Goal: Use online tool/utility: Utilize a website feature to perform a specific function

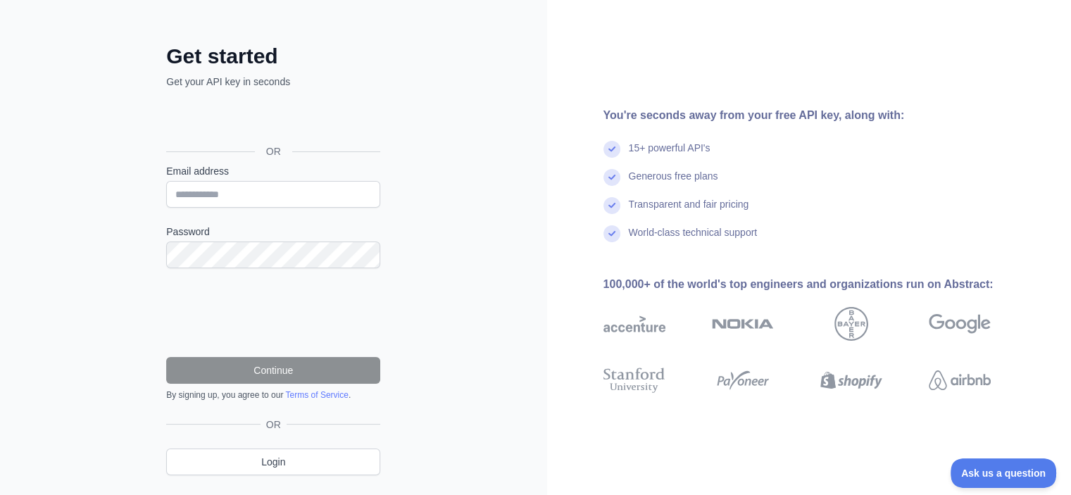
scroll to position [81, 0]
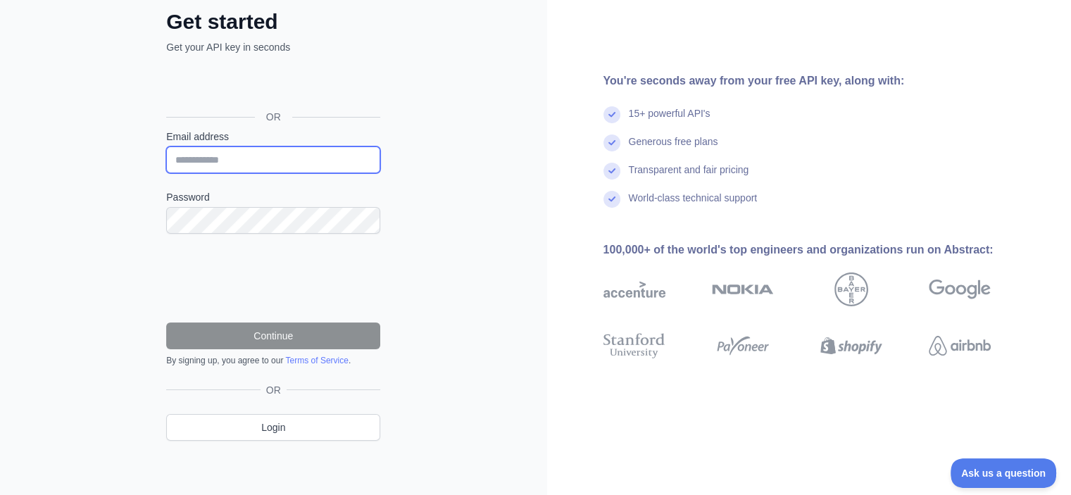
click at [246, 163] on input "Email address" at bounding box center [273, 159] width 214 height 27
type input "**********"
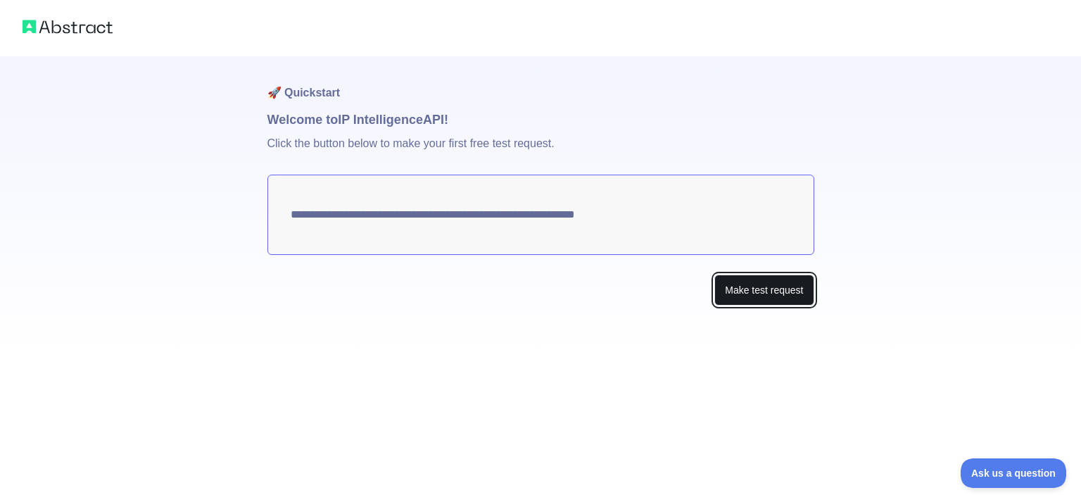
click at [759, 296] on button "Make test request" at bounding box center [763, 291] width 99 height 32
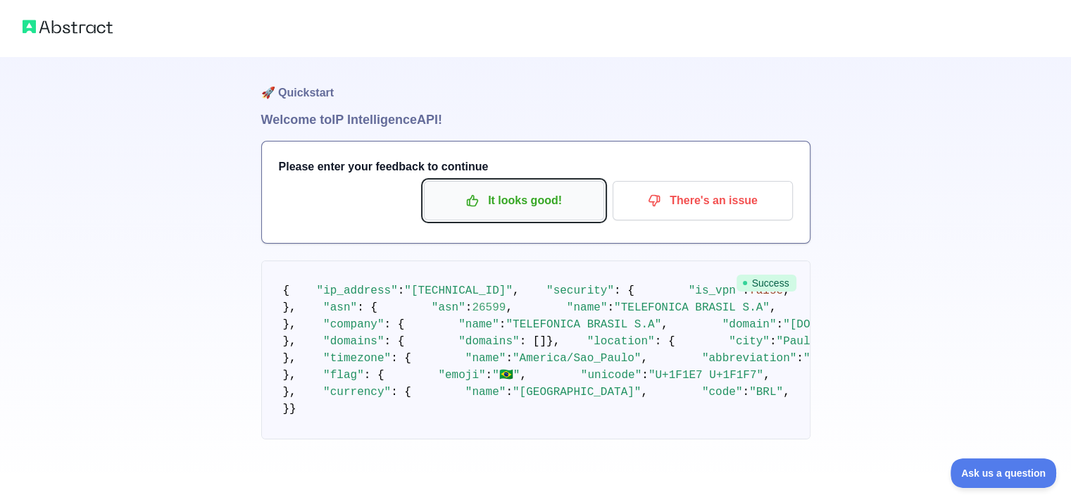
click at [504, 210] on p "It looks good!" at bounding box center [513, 201] width 159 height 24
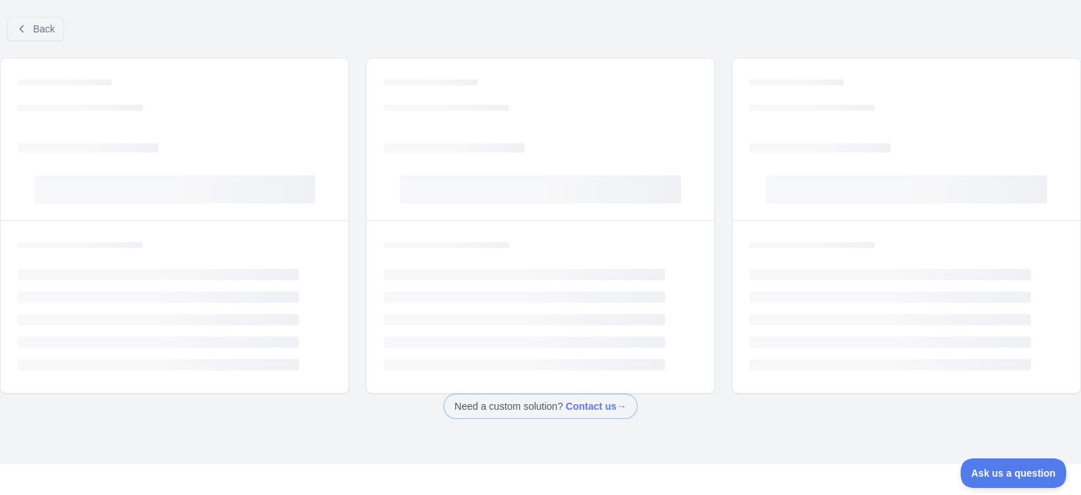
drag, startPoint x: 399, startPoint y: 306, endPoint x: 414, endPoint y: 305, distance: 14.8
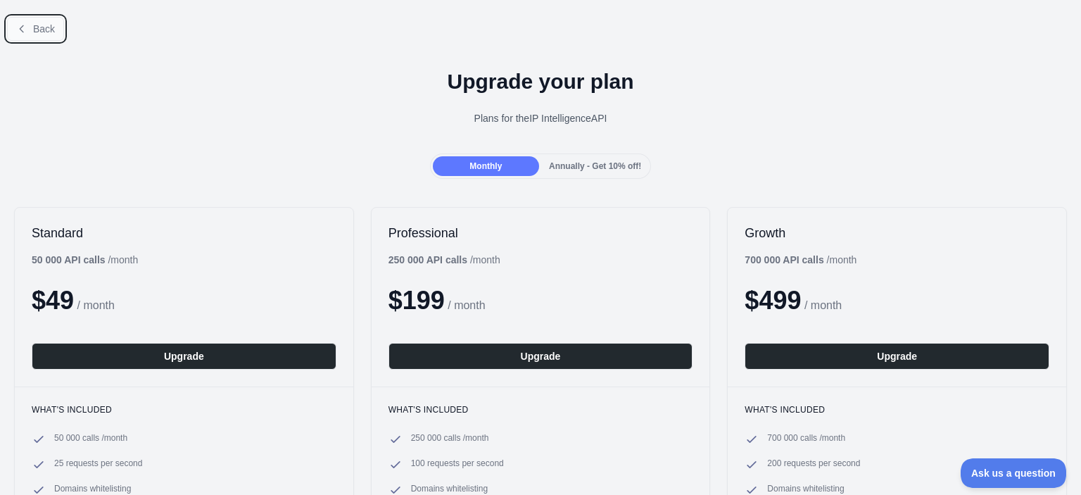
click at [27, 27] on button "Back" at bounding box center [35, 29] width 57 height 24
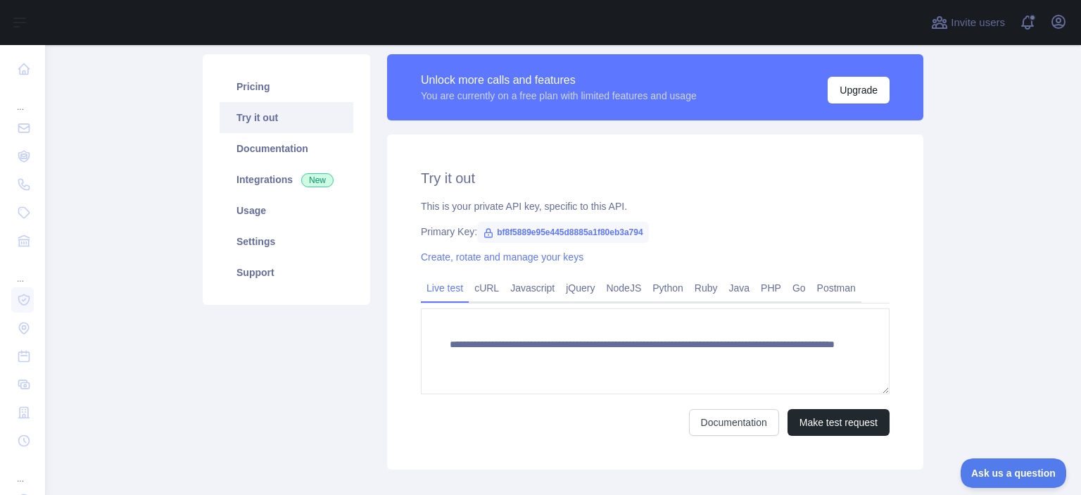
scroll to position [107, 0]
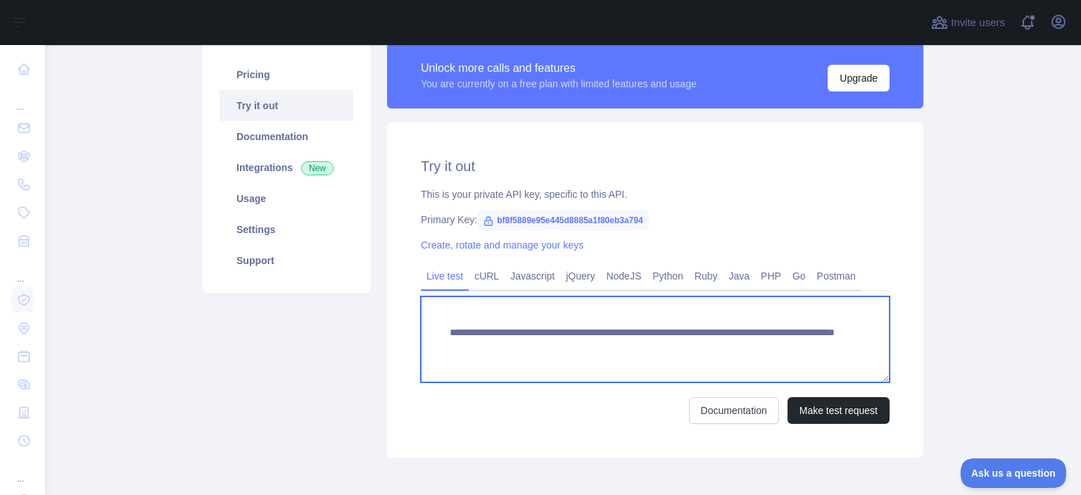
drag, startPoint x: 706, startPoint y: 345, endPoint x: 776, endPoint y: 345, distance: 70.4
click at [776, 345] on textarea "**********" at bounding box center [655, 339] width 469 height 86
paste textarea
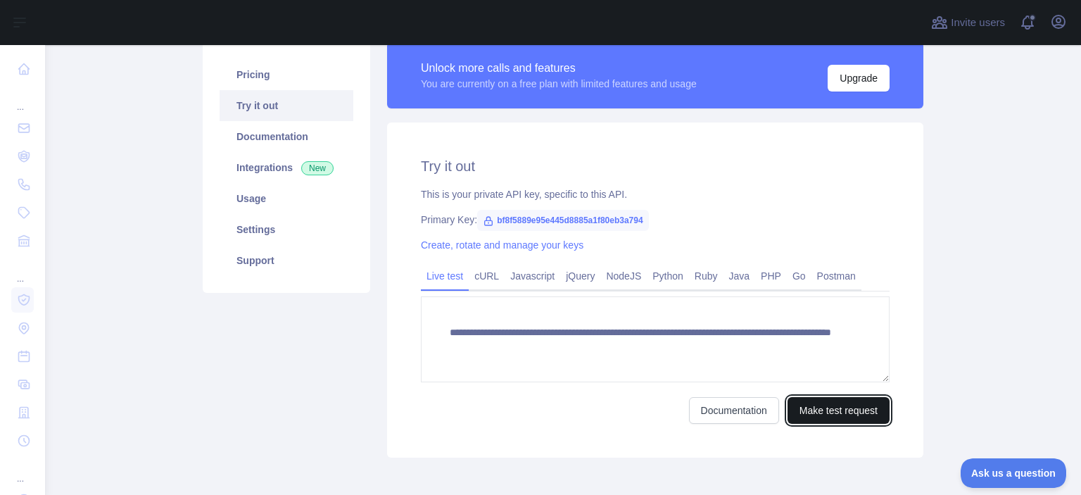
click at [816, 408] on button "Make test request" at bounding box center [839, 410] width 102 height 27
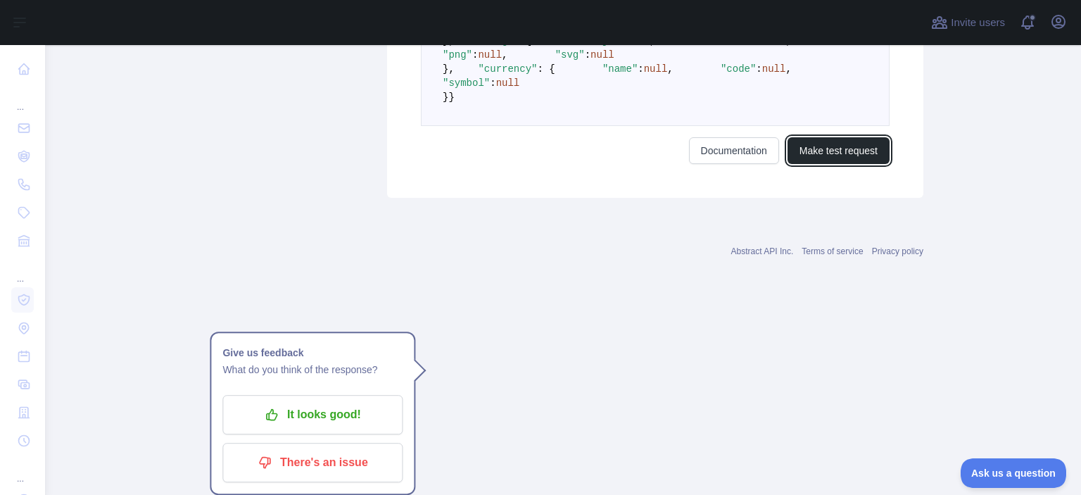
scroll to position [1010, 0]
click at [721, 164] on link "Documentation" at bounding box center [734, 150] width 90 height 27
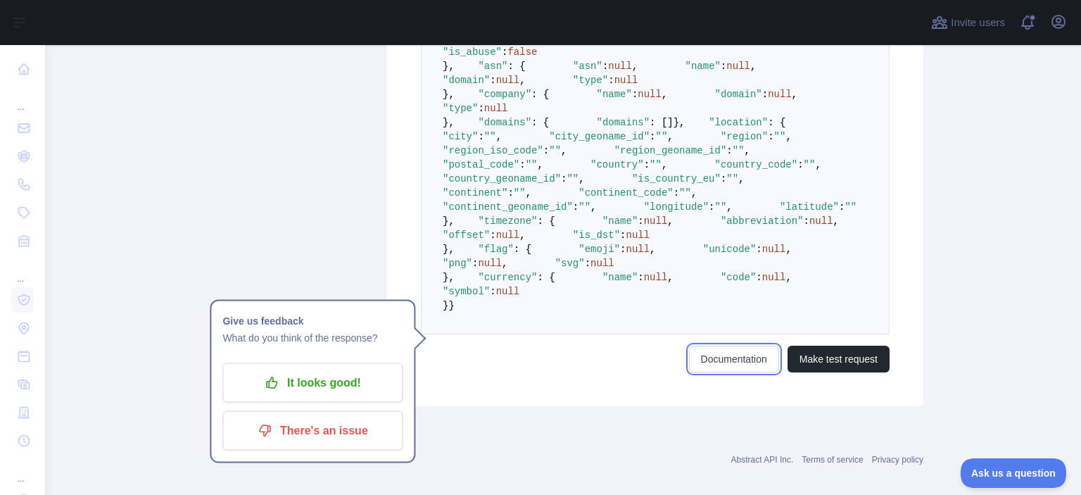
scroll to position [550, 0]
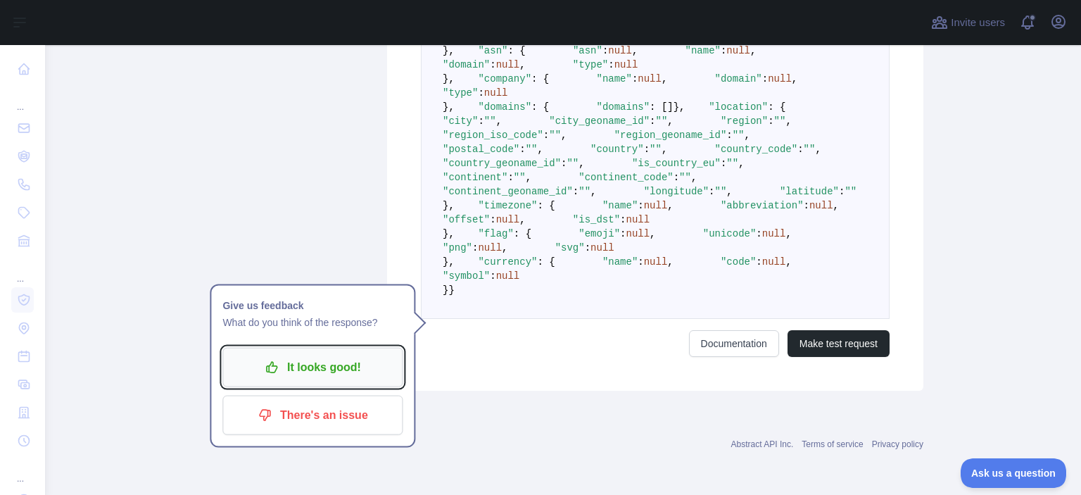
click at [339, 358] on p "It looks good!" at bounding box center [312, 367] width 159 height 24
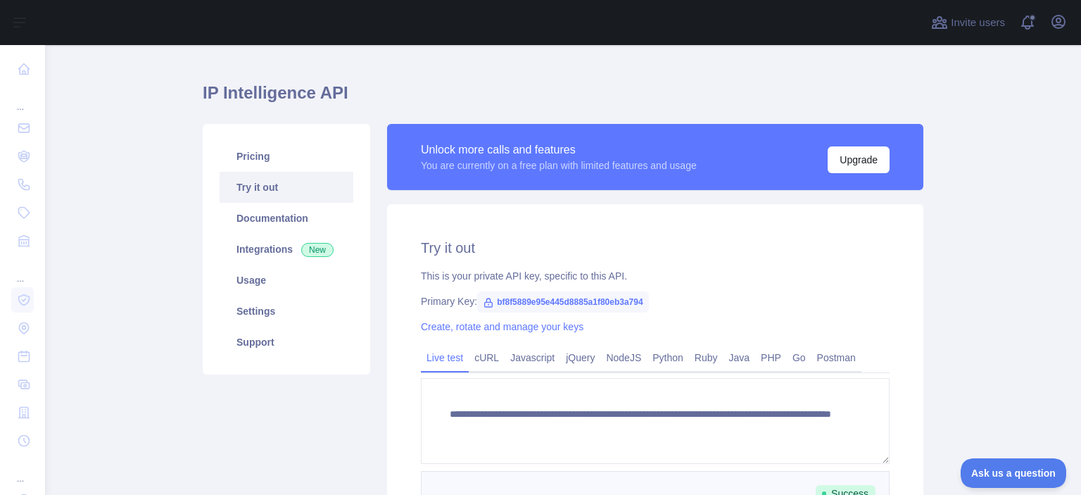
scroll to position [0, 0]
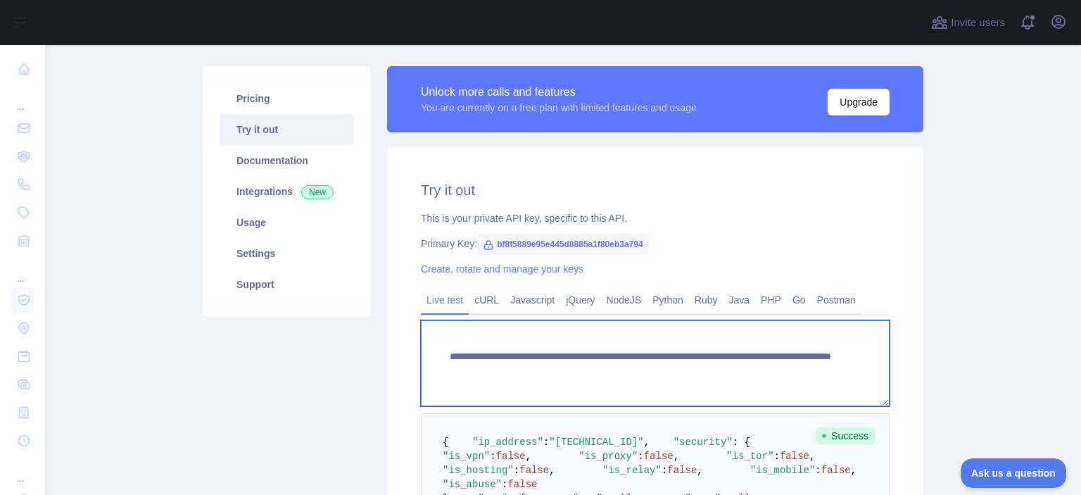
drag, startPoint x: 707, startPoint y: 368, endPoint x: 759, endPoint y: 365, distance: 52.9
click at [759, 365] on textarea "**********" at bounding box center [655, 363] width 469 height 86
paste textarea "**"
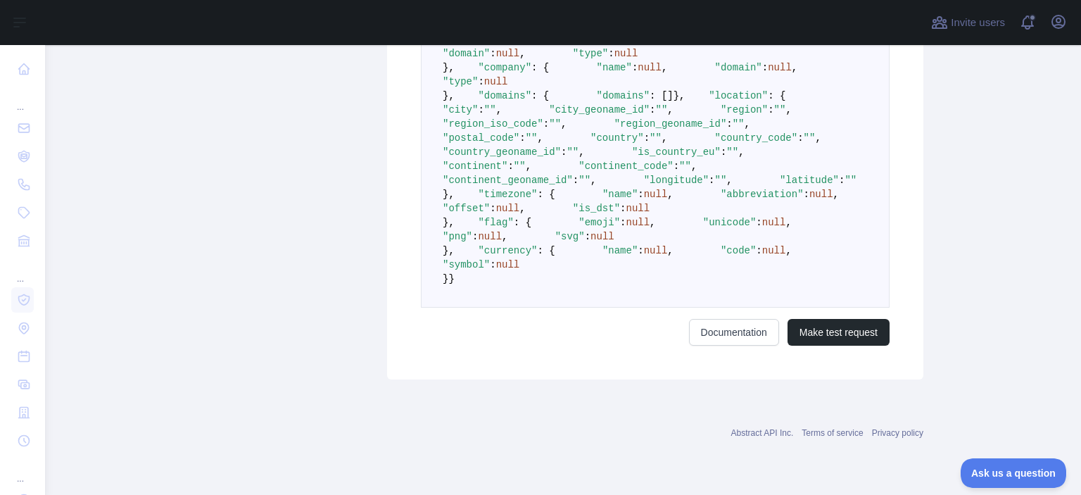
scroll to position [1064, 0]
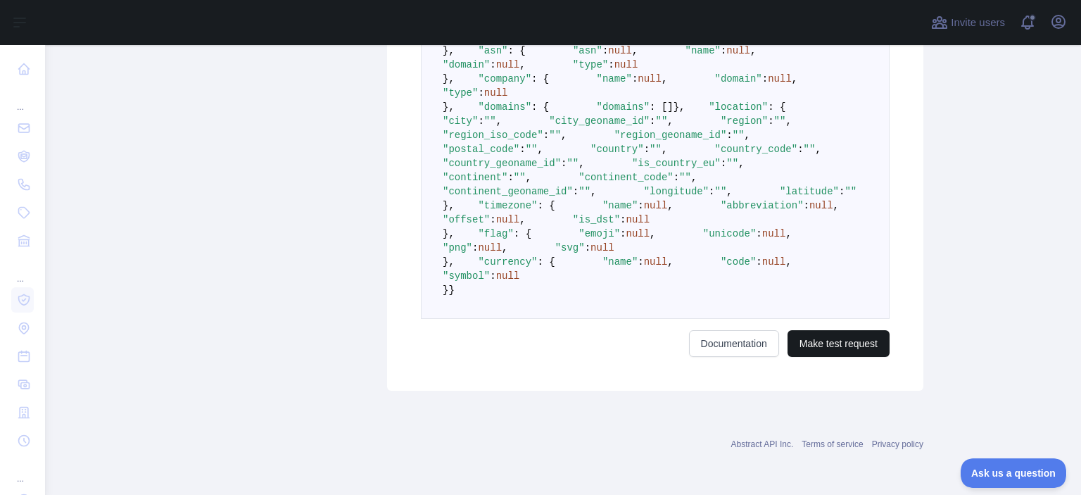
type textarea "**********"
click at [847, 344] on button "Make test request" at bounding box center [839, 343] width 102 height 27
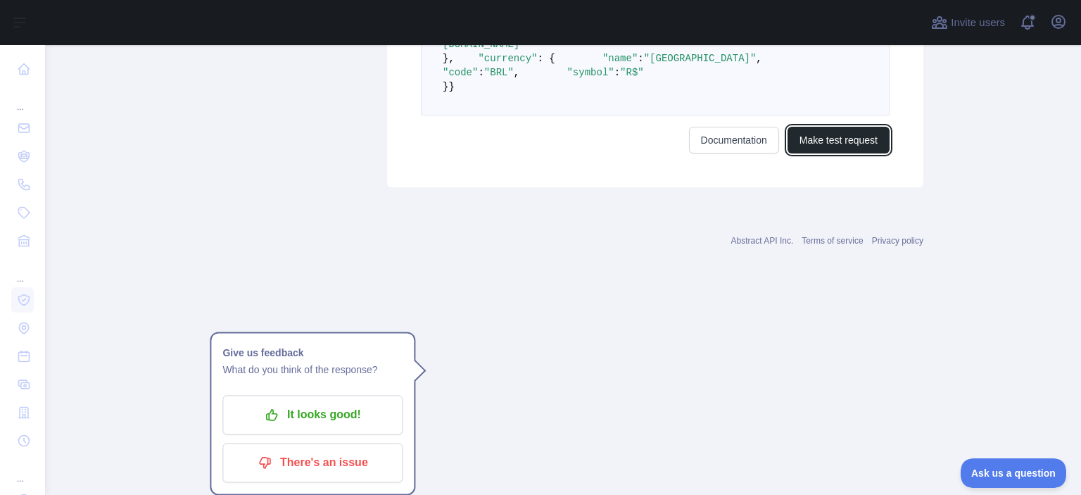
scroll to position [1077, 0]
click at [729, 258] on div "Abstract API Inc. Terms of service Privacy policy" at bounding box center [563, 232] width 721 height 51
click at [514, 258] on div "Abstract API Inc. Terms of service Privacy policy" at bounding box center [563, 232] width 721 height 51
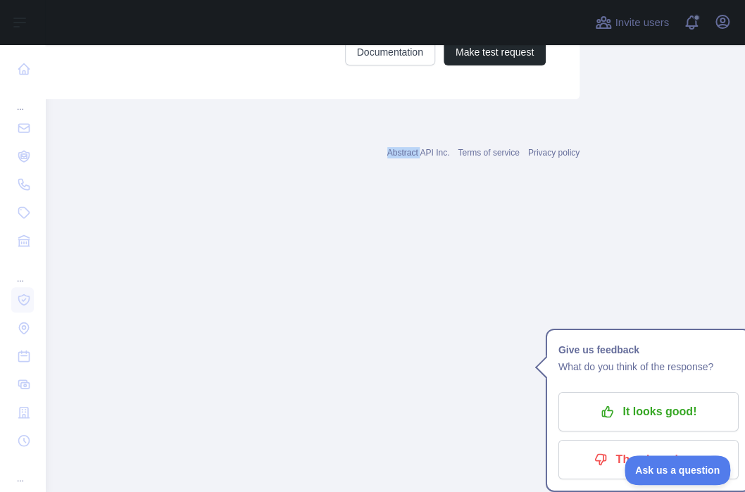
scroll to position [1359, 121]
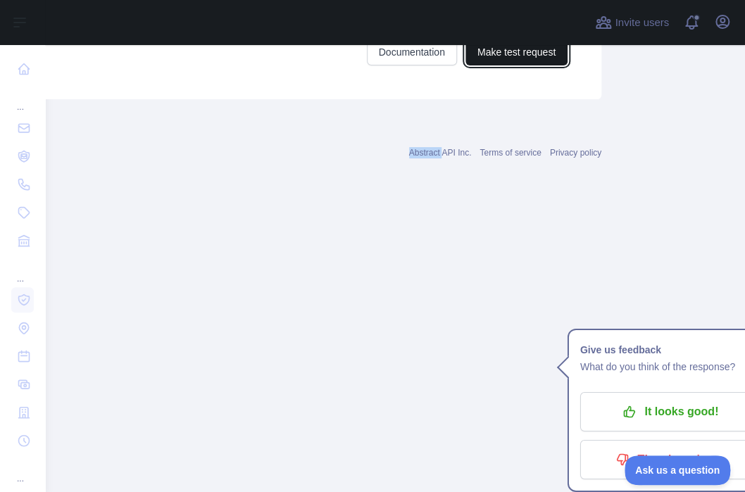
click at [493, 65] on button "Make test request" at bounding box center [516, 52] width 102 height 27
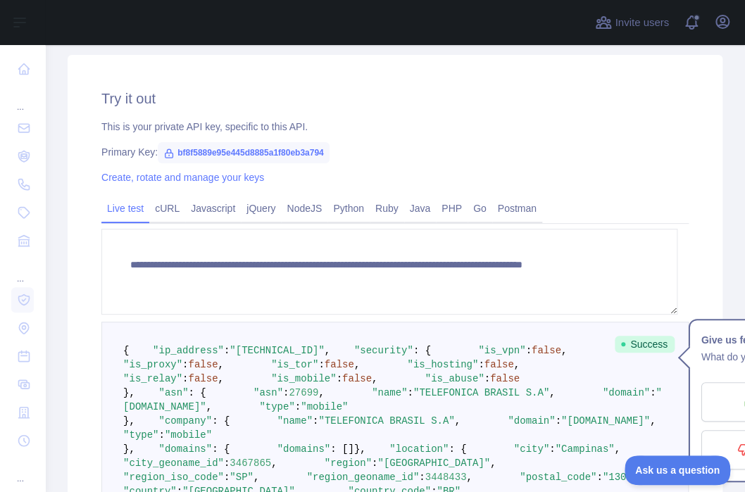
scroll to position [442, 0]
